Goal: Connect with others: Connect with others

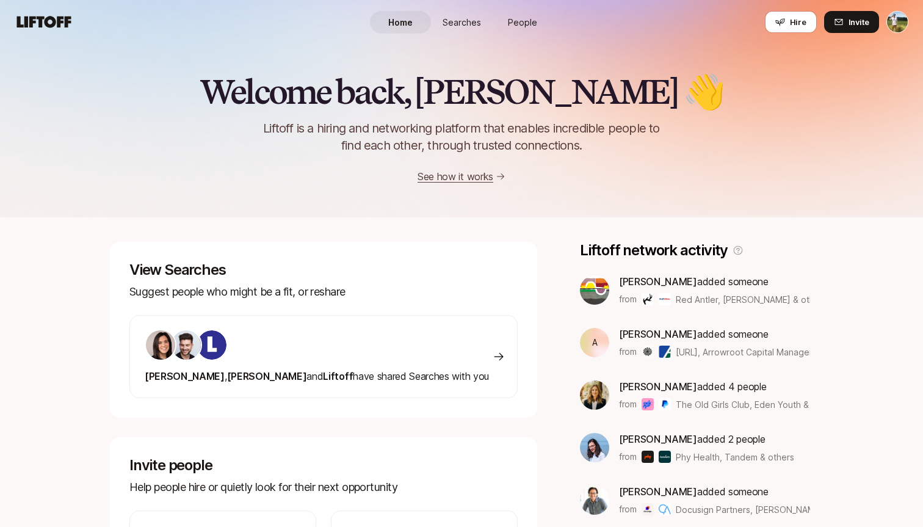
click at [895, 19] on html "Home Searches People Hire Home Searches People Hire Hire Invite Welcome back, […" at bounding box center [461, 263] width 923 height 527
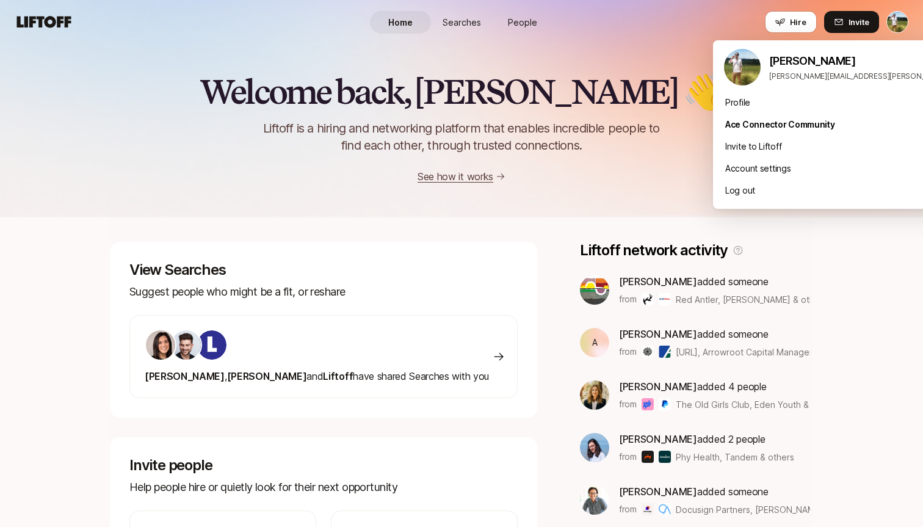
click at [484, 9] on html "Home Searches People Hire Home Searches People Hire Hire Invite Welcome back, […" at bounding box center [461, 263] width 923 height 527
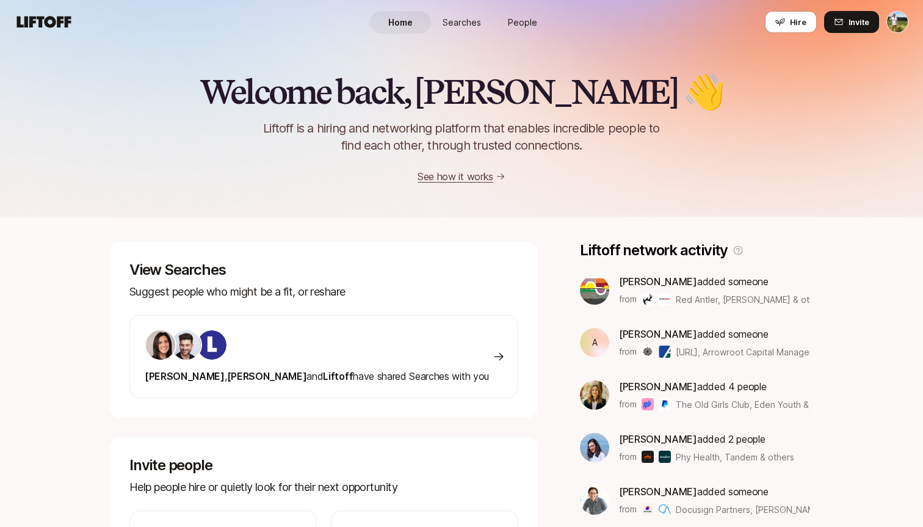
click at [463, 19] on span "Searches" at bounding box center [462, 22] width 38 height 13
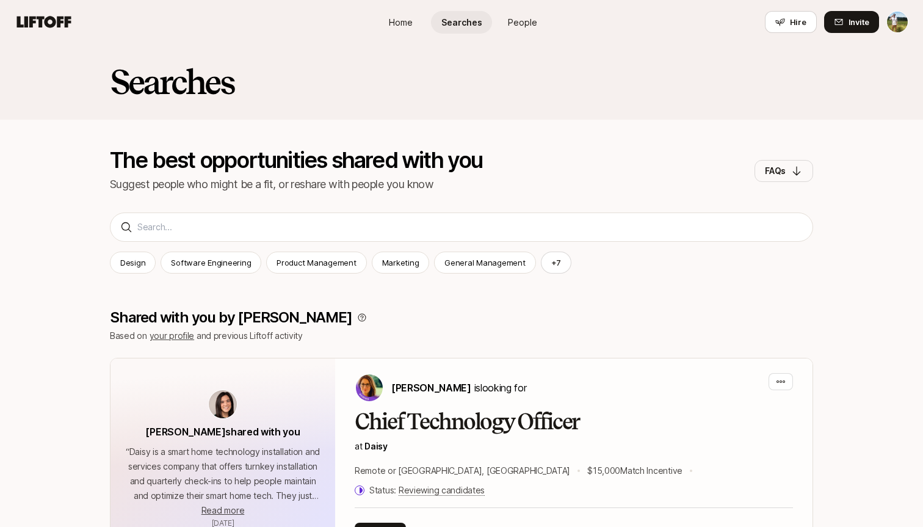
click at [521, 25] on span "People" at bounding box center [522, 22] width 29 height 13
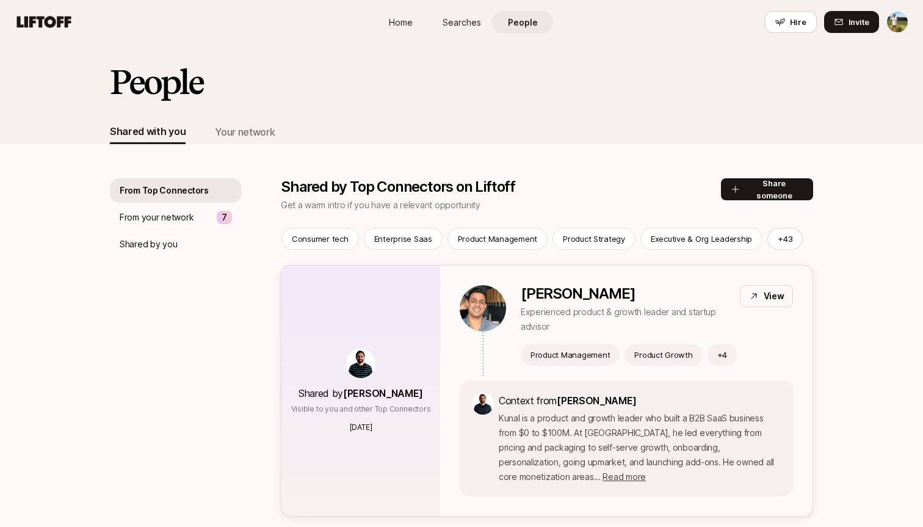
scroll to position [7, 0]
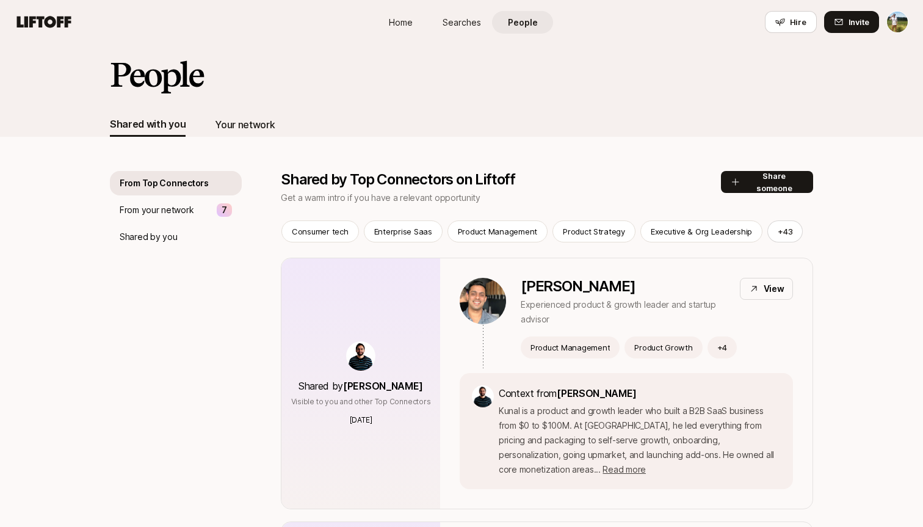
click at [244, 118] on div "Your network" at bounding box center [245, 125] width 60 height 16
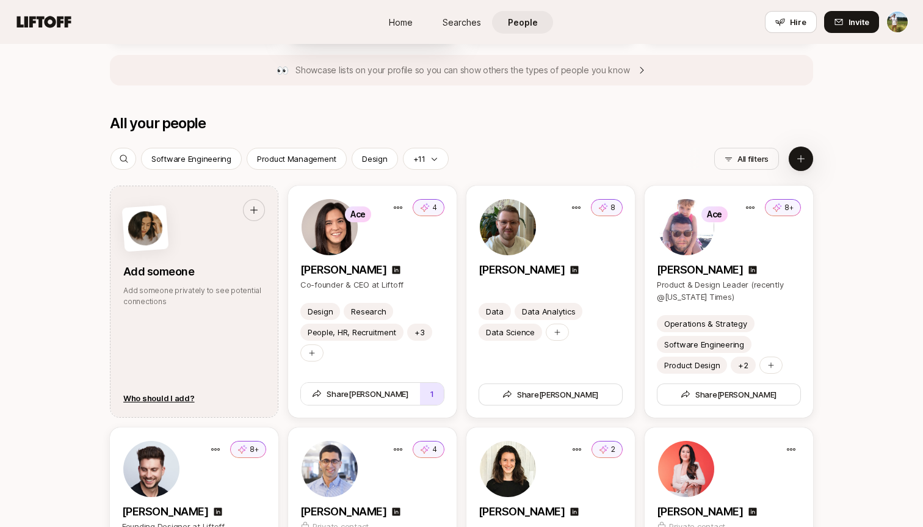
scroll to position [1334, 0]
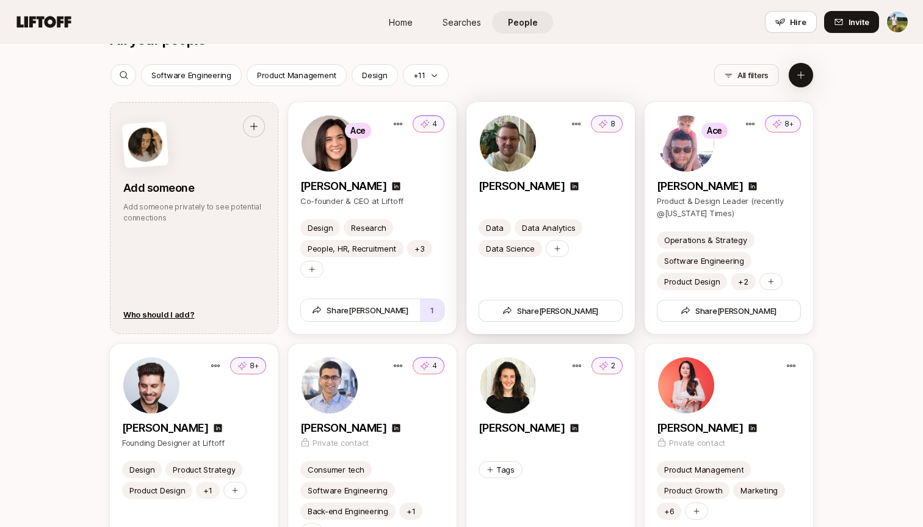
click at [579, 156] on div "8" at bounding box center [551, 143] width 144 height 59
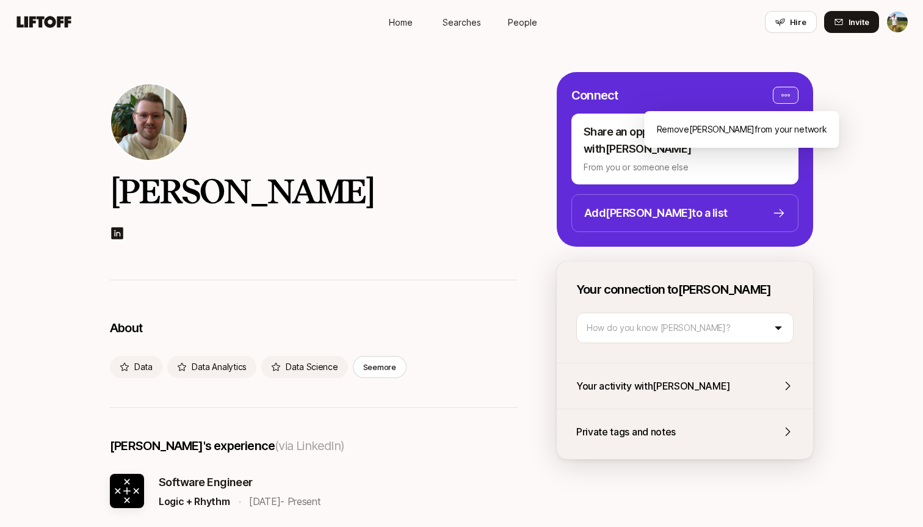
click at [784, 89] on html "Home Searches People Hire Home Searches People Hire Hire Invite [PERSON_NAME] A…" at bounding box center [461, 263] width 923 height 527
click at [785, 86] on html "Home Searches People Hire Home Searches People Hire Hire Invite [PERSON_NAME] A…" at bounding box center [461, 263] width 923 height 527
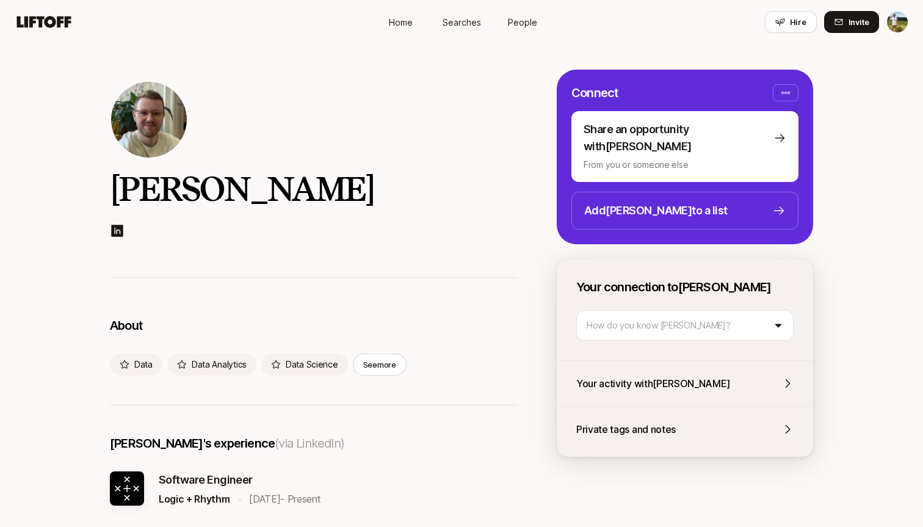
scroll to position [1, 0]
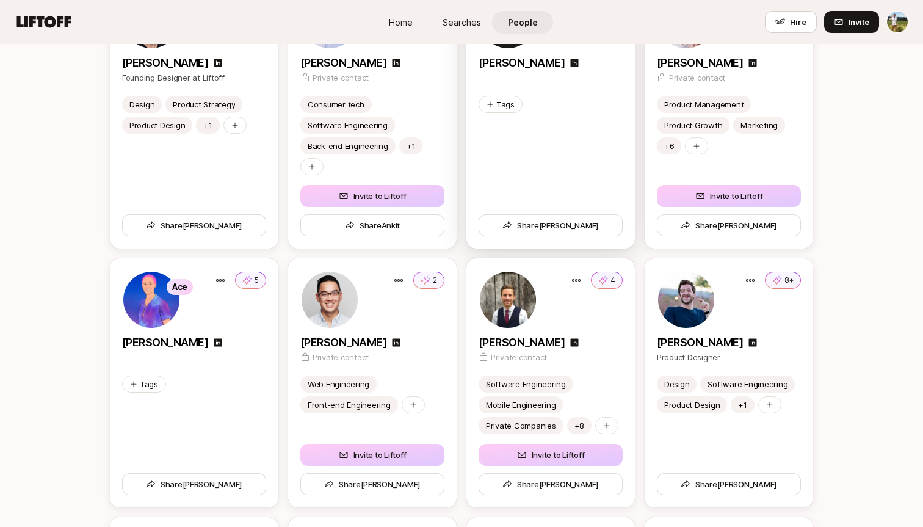
scroll to position [1760, 0]
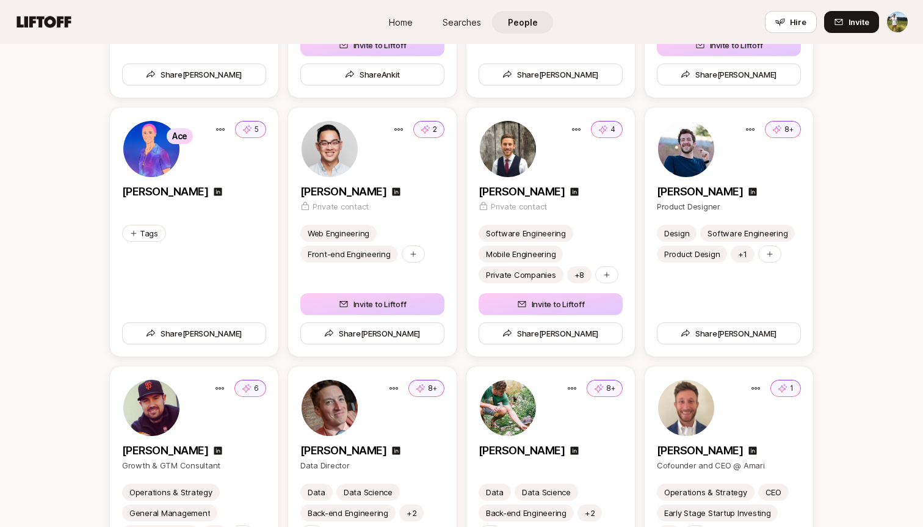
scroll to position [1970, 0]
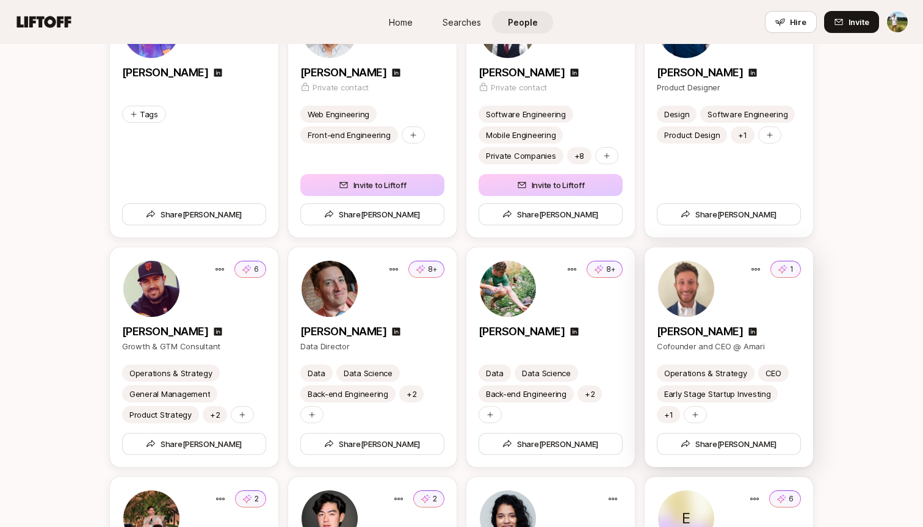
click at [690, 332] on p "[PERSON_NAME]" at bounding box center [700, 331] width 86 height 17
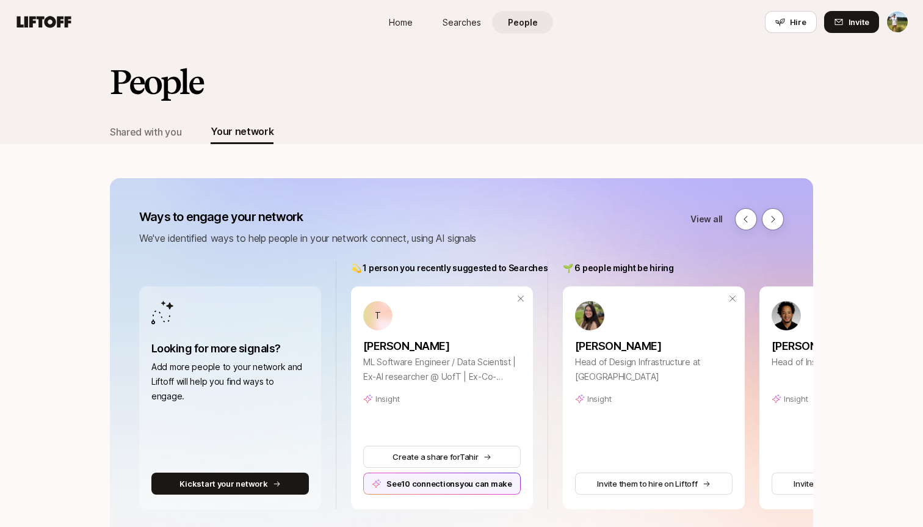
scroll to position [1970, 0]
